Goal: Information Seeking & Learning: Learn about a topic

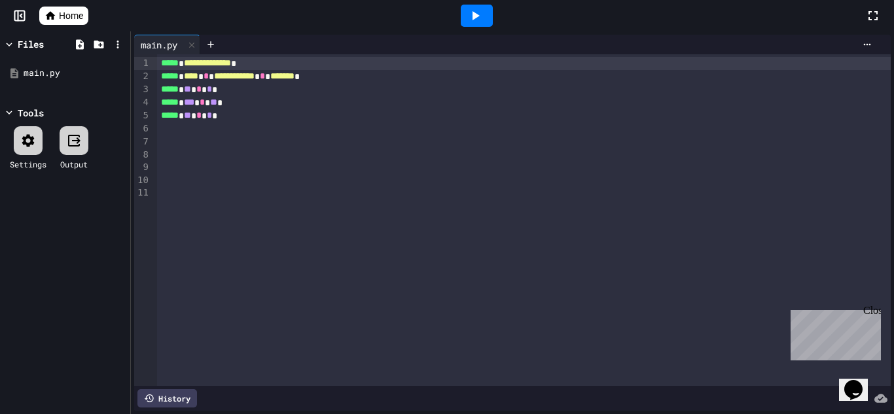
click at [67, 9] on span "Home" at bounding box center [71, 15] width 24 height 13
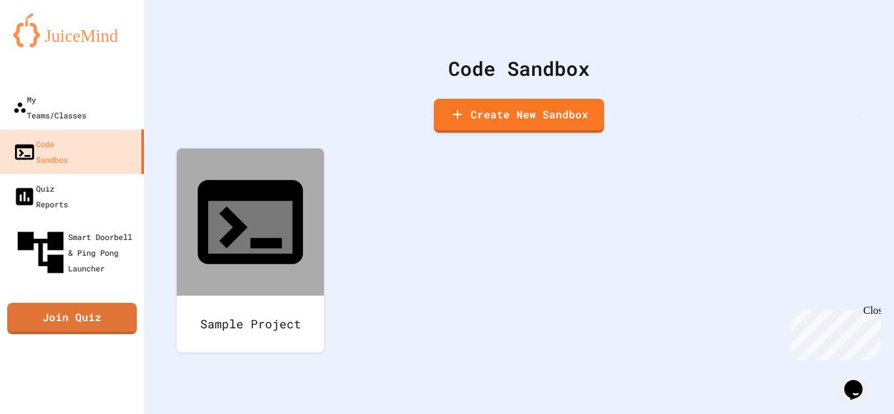
click at [60, 32] on img at bounding box center [72, 30] width 118 height 34
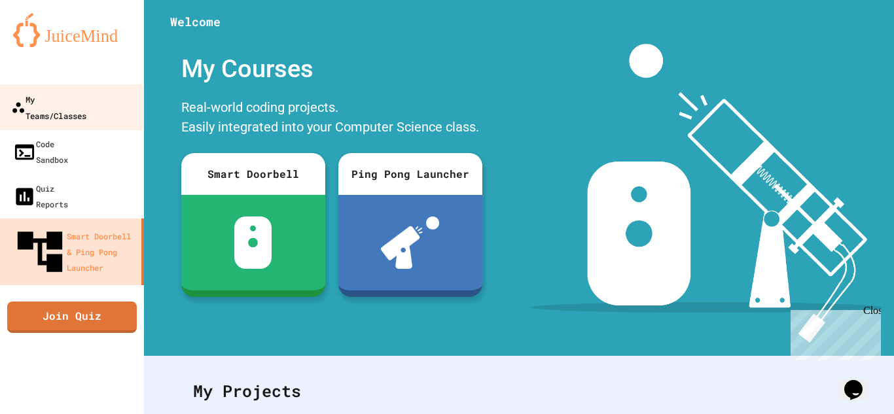
click at [18, 102] on icon at bounding box center [18, 107] width 12 height 10
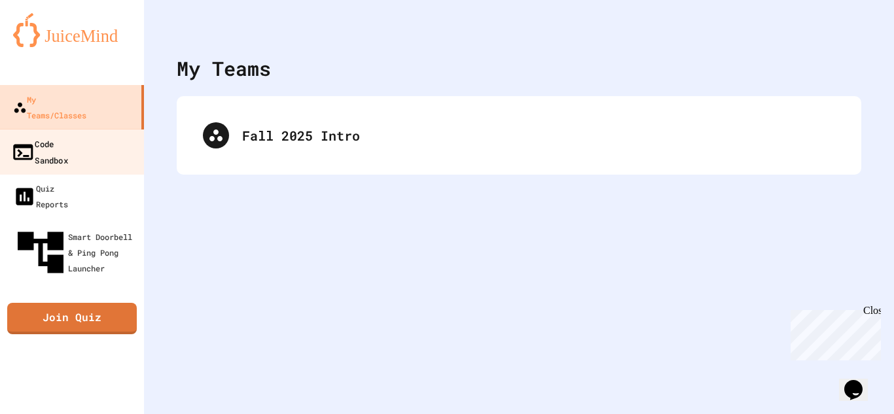
click at [126, 130] on link "Code Sandbox" at bounding box center [72, 152] width 149 height 46
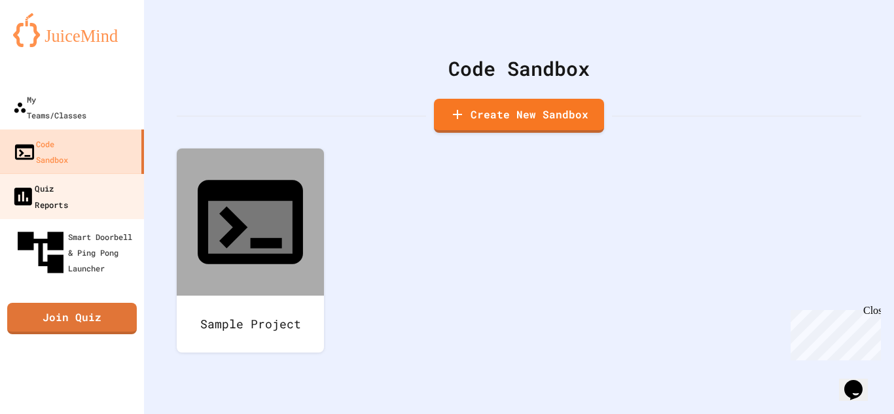
click at [116, 173] on link "Quiz Reports" at bounding box center [72, 196] width 149 height 46
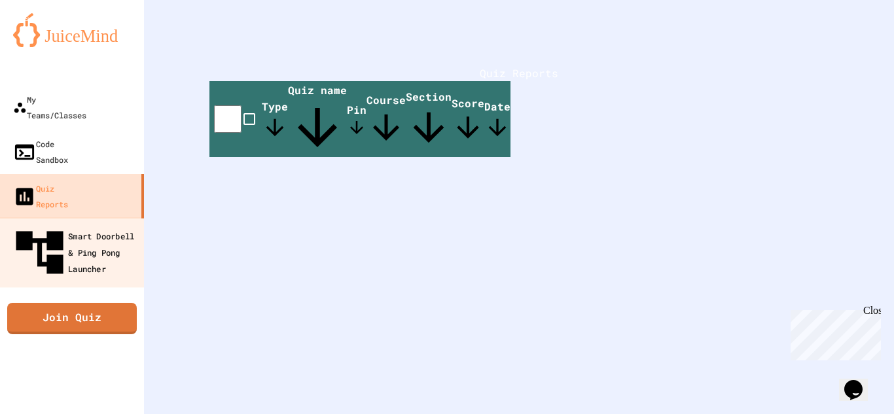
click at [103, 217] on link "Smart Doorbell & Ping Pong Launcher" at bounding box center [72, 252] width 149 height 70
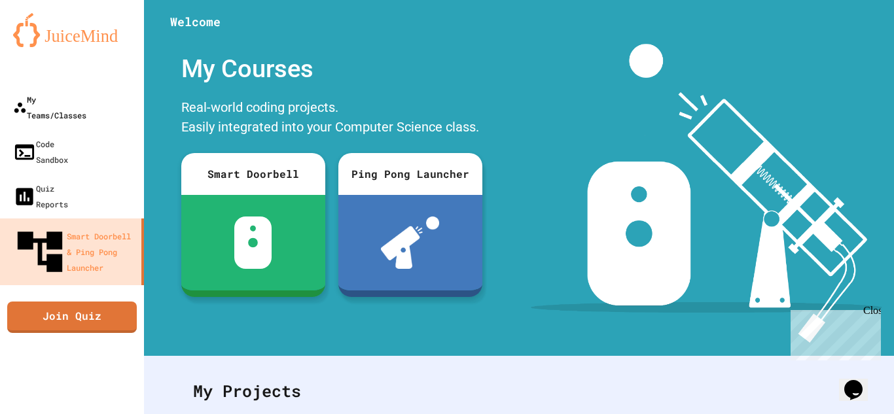
click at [79, 97] on div "My Teams/Classes" at bounding box center [49, 107] width 73 height 31
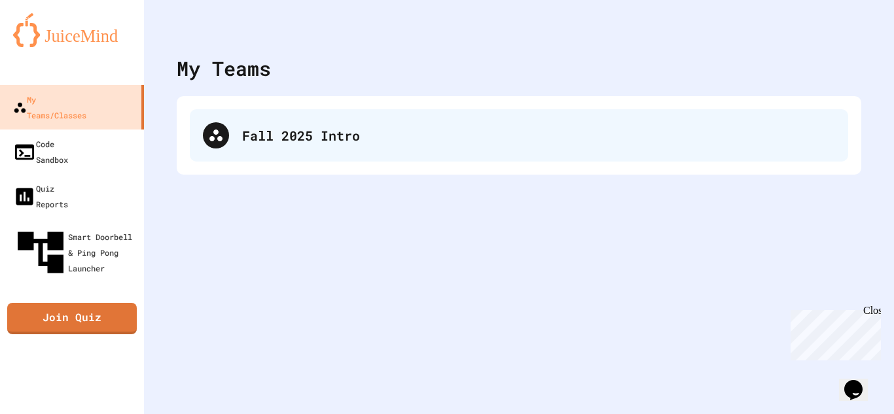
click at [295, 143] on div "Fall 2025 Intro" at bounding box center [538, 136] width 593 height 20
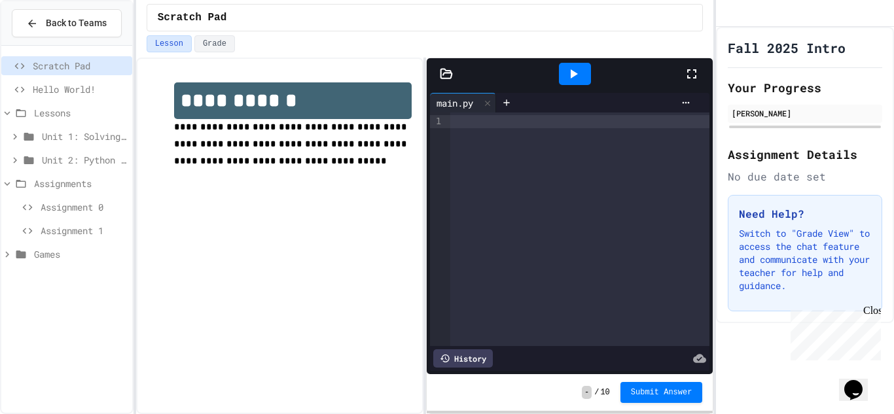
click at [67, 166] on span "Unit 2: Python Fundamentals" at bounding box center [84, 160] width 85 height 14
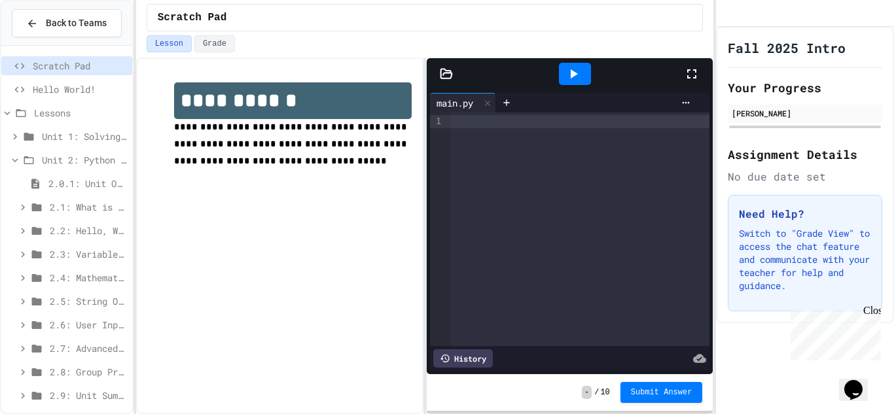
click at [73, 250] on span "2.3: Variables and Data Types" at bounding box center [88, 254] width 77 height 14
click at [80, 280] on span "2.3.1: Variables and Data Types" at bounding box center [91, 278] width 71 height 14
